Goal: Transaction & Acquisition: Obtain resource

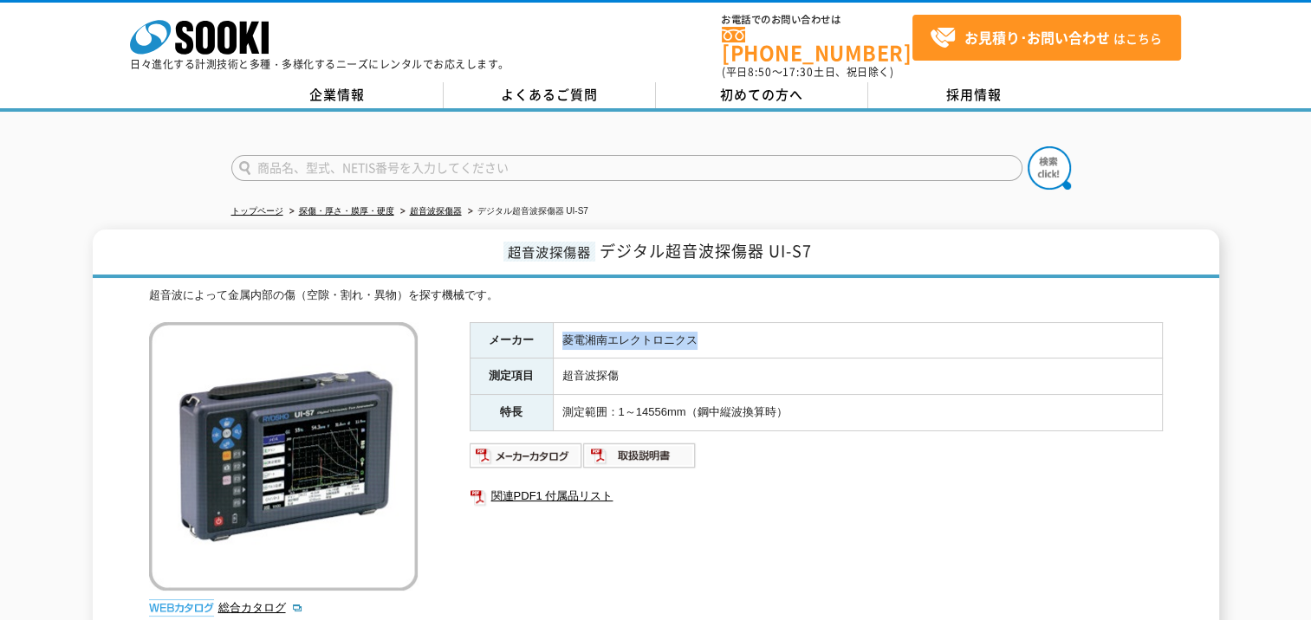
drag, startPoint x: 564, startPoint y: 326, endPoint x: 693, endPoint y: 333, distance: 129.3
click at [693, 333] on td "菱電湘南エレクトロニクス" at bounding box center [857, 340] width 609 height 36
copy td "菱電湘南エレクトロニクス"
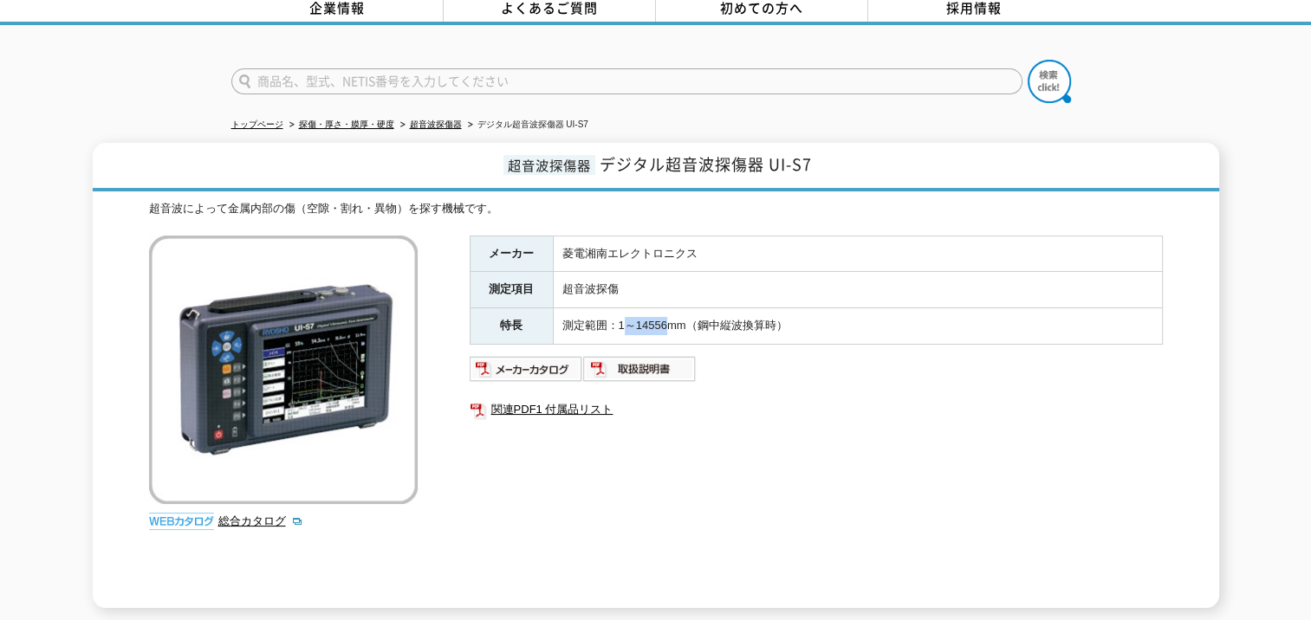
drag, startPoint x: 621, startPoint y: 312, endPoint x: 672, endPoint y: 315, distance: 50.4
click at [672, 315] on td "測定範囲：1～14556mm（鋼中縦波換算時）" at bounding box center [857, 326] width 609 height 36
drag, startPoint x: 672, startPoint y: 315, endPoint x: 620, endPoint y: 315, distance: 51.1
click at [620, 315] on td "測定範囲：1～14556mm（鋼中縦波換算時）" at bounding box center [857, 326] width 609 height 36
drag, startPoint x: 617, startPoint y: 315, endPoint x: 692, endPoint y: 315, distance: 75.4
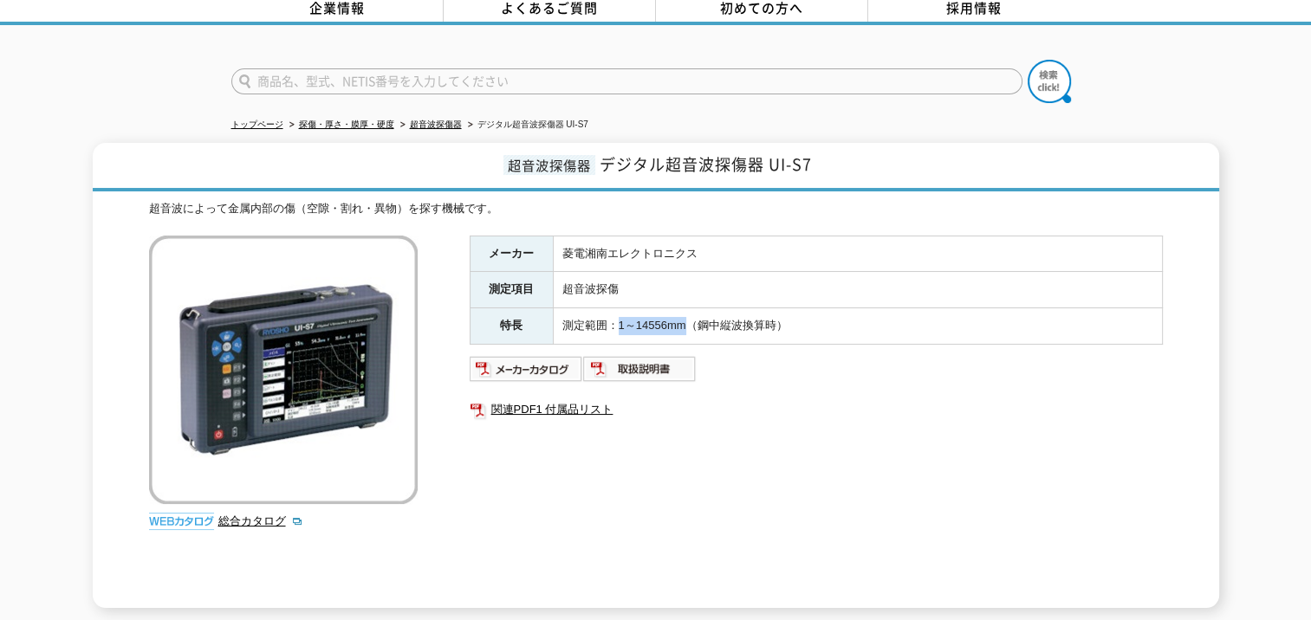
click at [692, 315] on td "測定範囲：1～14556mm（鋼中縦波換算時）" at bounding box center [857, 326] width 609 height 36
copy td "1～14556mm"
click at [832, 417] on div "メーカー 菱電湘南エレクトロニクス 測定項目 超音波探傷 特長 測定範囲：1～14556mm（鋼中縦波換算時） 関連PDF1 付属品リスト" at bounding box center [816, 422] width 693 height 373
click at [549, 356] on img at bounding box center [527, 369] width 114 height 28
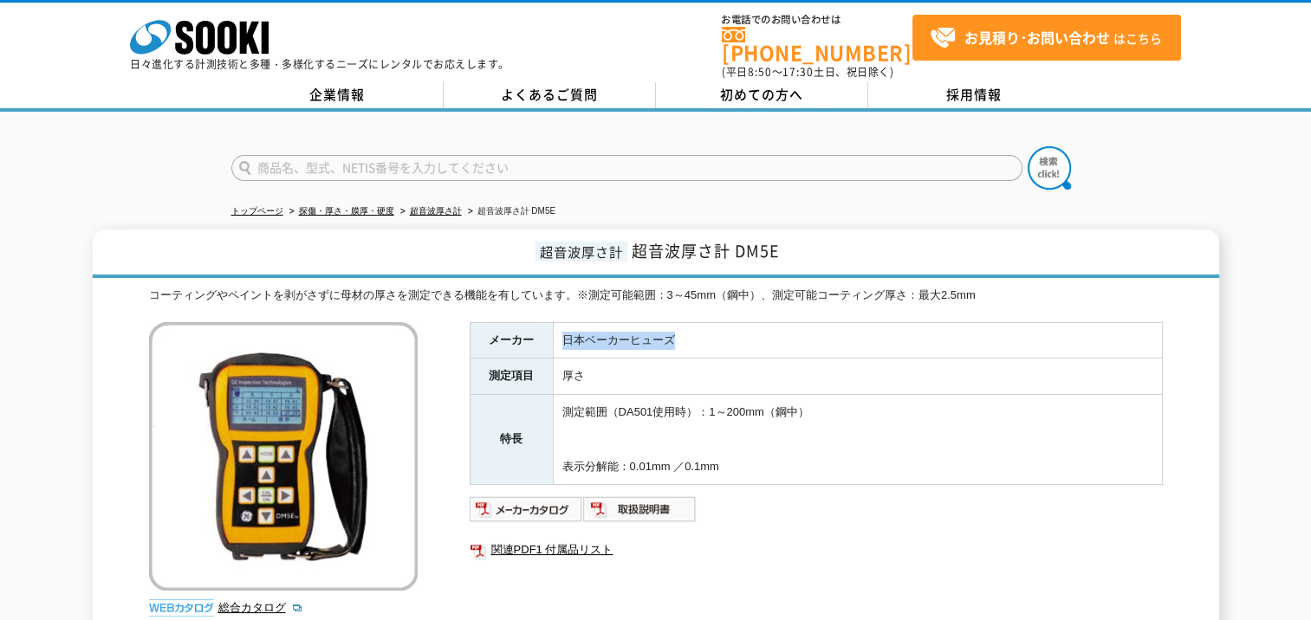
drag, startPoint x: 673, startPoint y: 326, endPoint x: 558, endPoint y: 328, distance: 115.3
click at [558, 328] on td "日本ベーカーヒューズ" at bounding box center [857, 340] width 609 height 36
copy td "日本ベーカーヒューズ"
drag, startPoint x: 711, startPoint y: 399, endPoint x: 768, endPoint y: 405, distance: 56.7
click at [768, 405] on td "測定範囲（DA501使用時）：1～200mm（鋼中） 表示分解能：0.01mm ／0.1mm" at bounding box center [857, 440] width 609 height 90
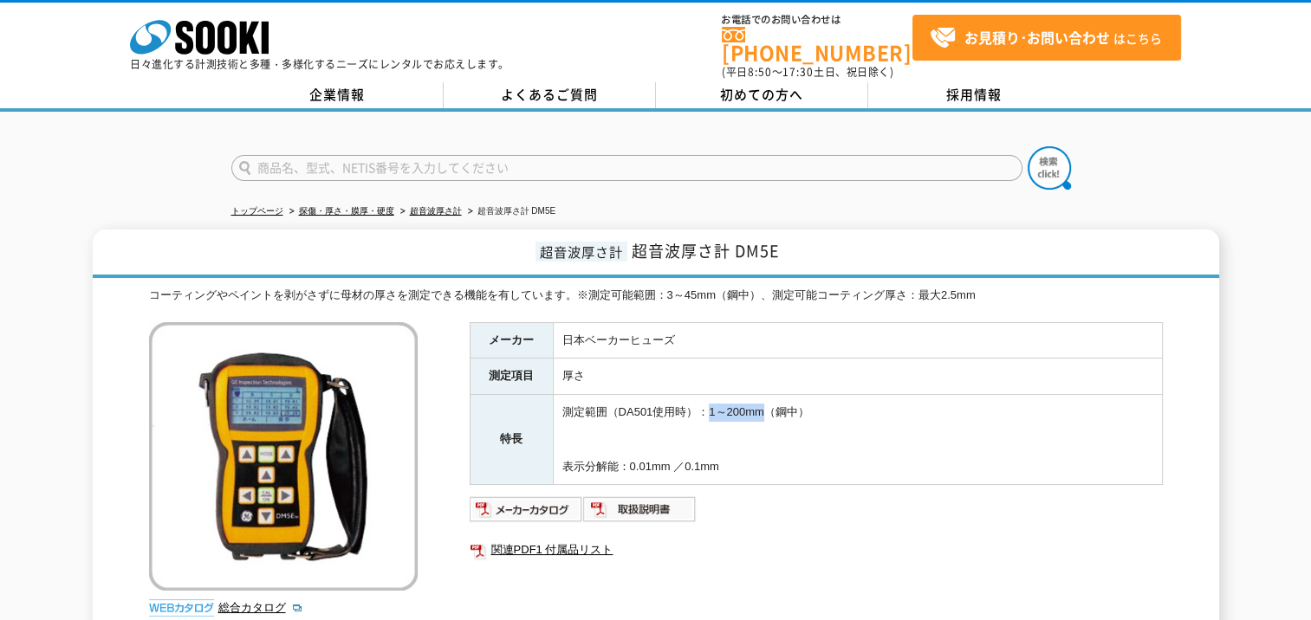
copy td "1～200mm"
click at [529, 503] on img at bounding box center [527, 510] width 114 height 28
